Goal: Task Accomplishment & Management: Use online tool/utility

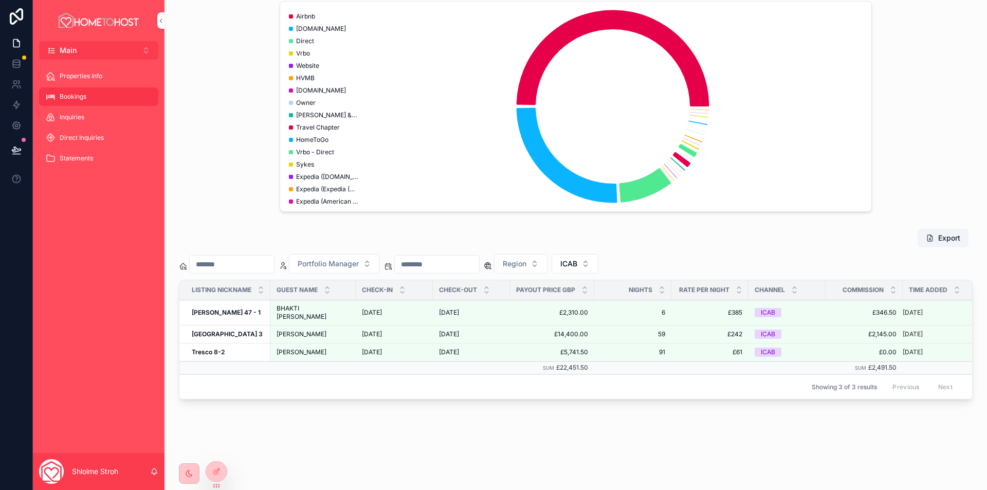
scroll to position [556, 0]
click at [577, 265] on span "ICAB" at bounding box center [568, 264] width 17 height 10
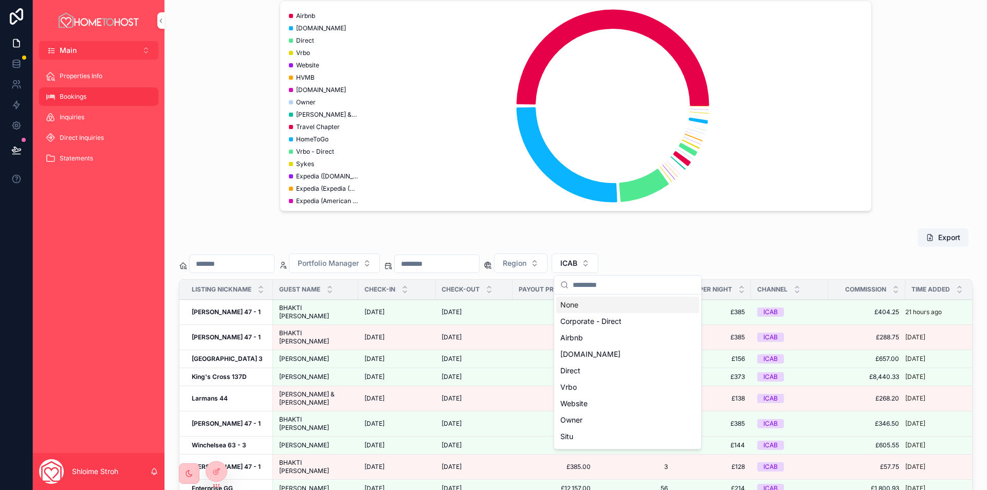
click at [577, 265] on span "ICAB" at bounding box center [568, 263] width 17 height 10
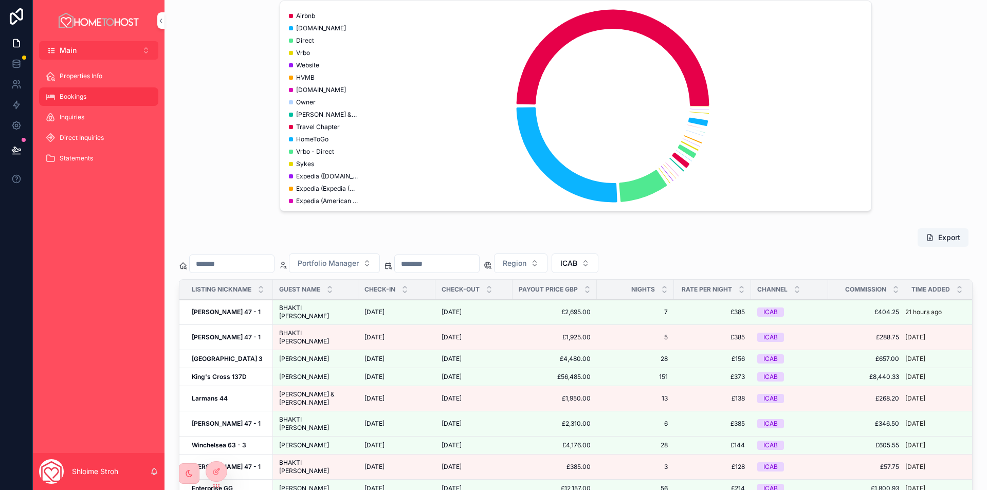
click at [731, 251] on div "Export Portfolio Manager Region ICAB Listing nickname Guest name Check-in Check…" at bounding box center [576, 438] width 794 height 420
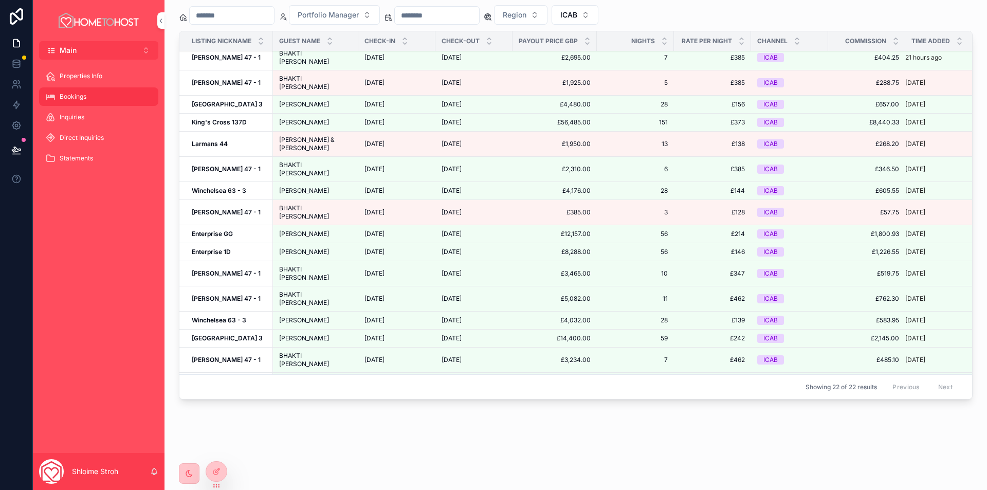
scroll to position [0, 0]
